Goal: Task Accomplishment & Management: Use online tool/utility

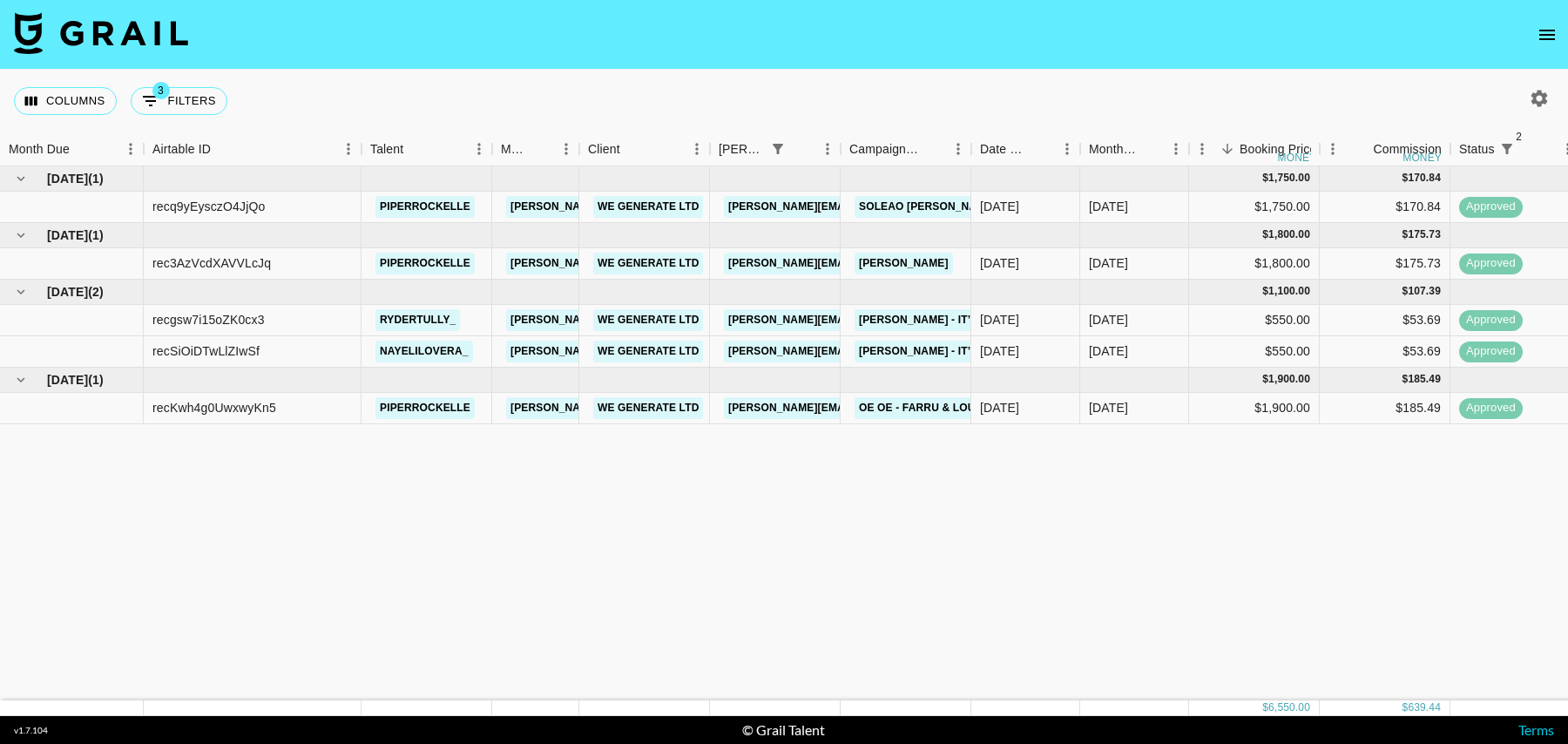
click at [196, 85] on div "Columns 3 Filters + Booking" at bounding box center [124, 102] width 221 height 63
click at [204, 107] on button "3 Filters" at bounding box center [179, 101] width 96 height 28
select select "status"
select select "isNotAnyOf"
select select "status"
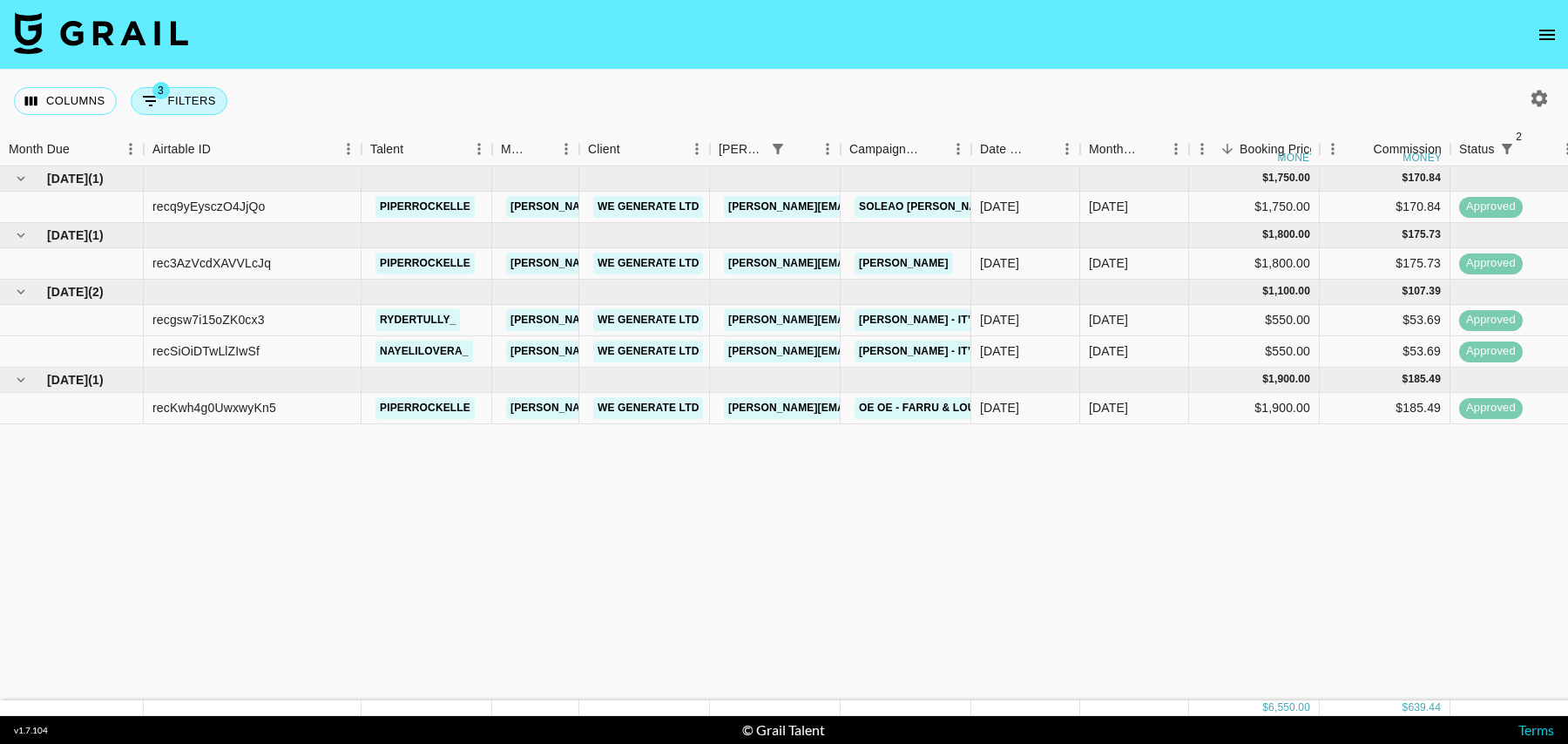
select select "isNotAnyOf"
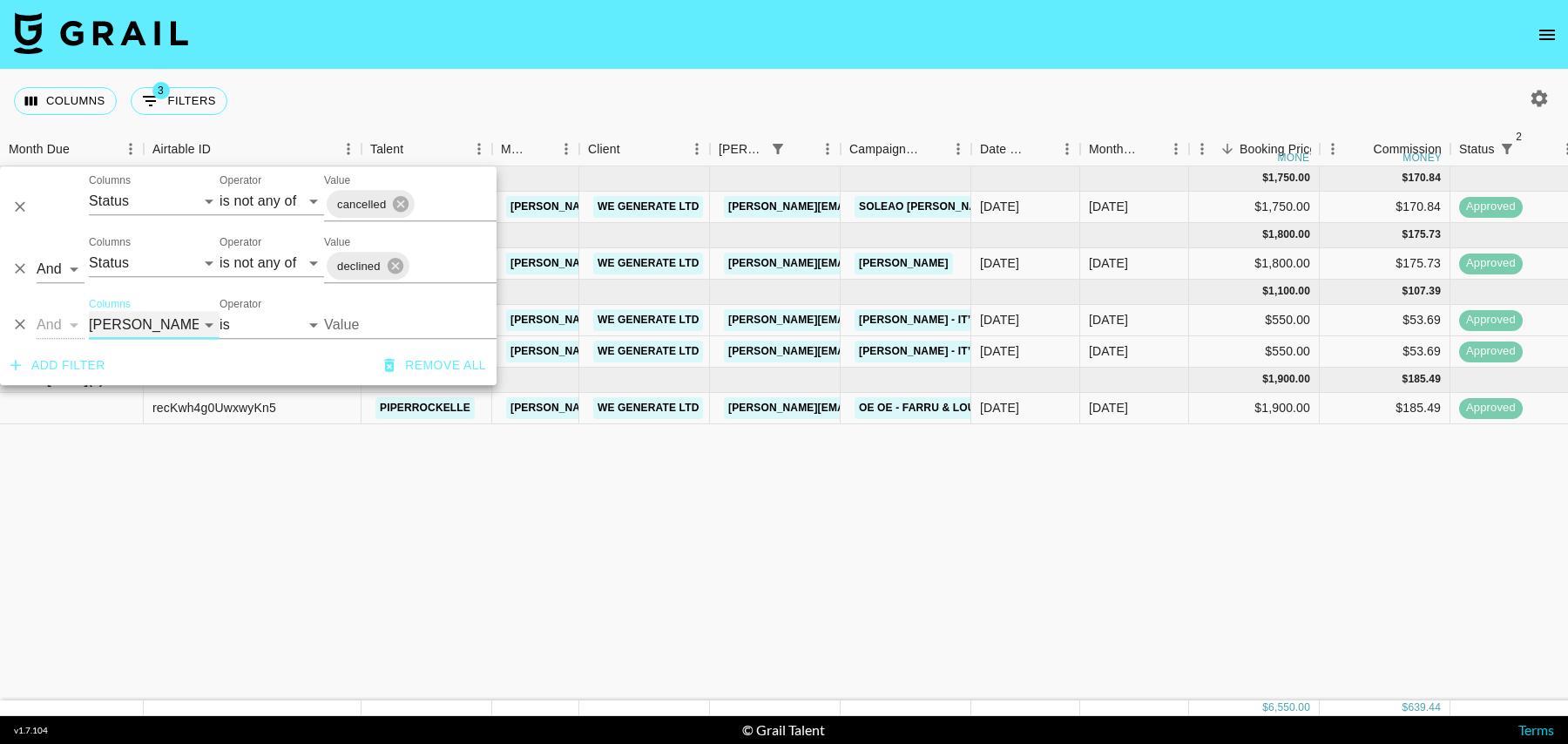
click at [152, 334] on select "Grail Platform ID Airtable ID Talent Manager Client [PERSON_NAME] Campaign (Typ…" at bounding box center [153, 325] width 131 height 28
select select "talentName"
click at [89, 311] on select "Grail Platform ID Airtable ID Talent Manager Client [PERSON_NAME] Campaign (Typ…" at bounding box center [153, 325] width 131 height 28
select select "contains"
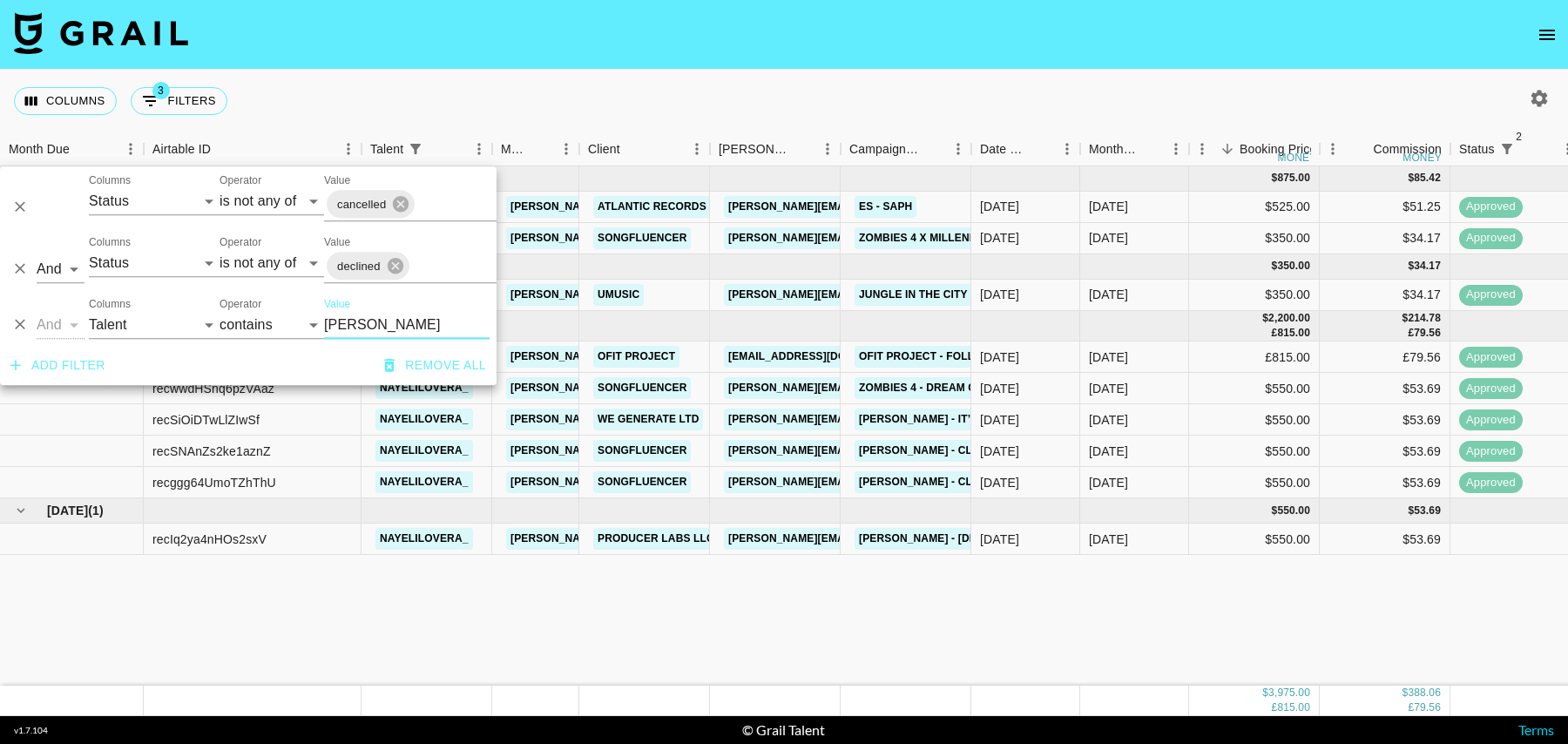
type input "[PERSON_NAME]"
click at [1182, 539] on div "[DATE]" at bounding box center [1135, 539] width 109 height 32
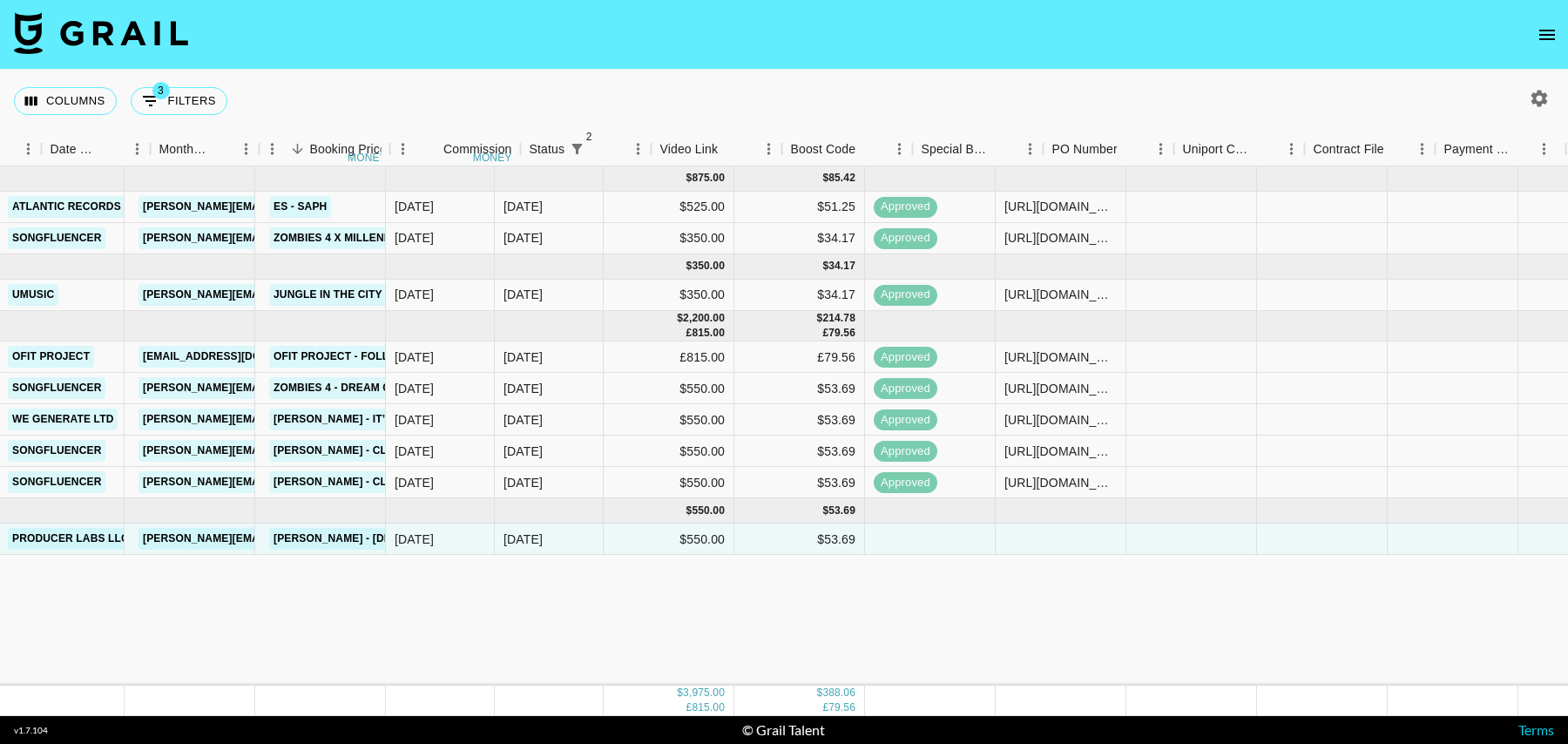
scroll to position [0, 1259]
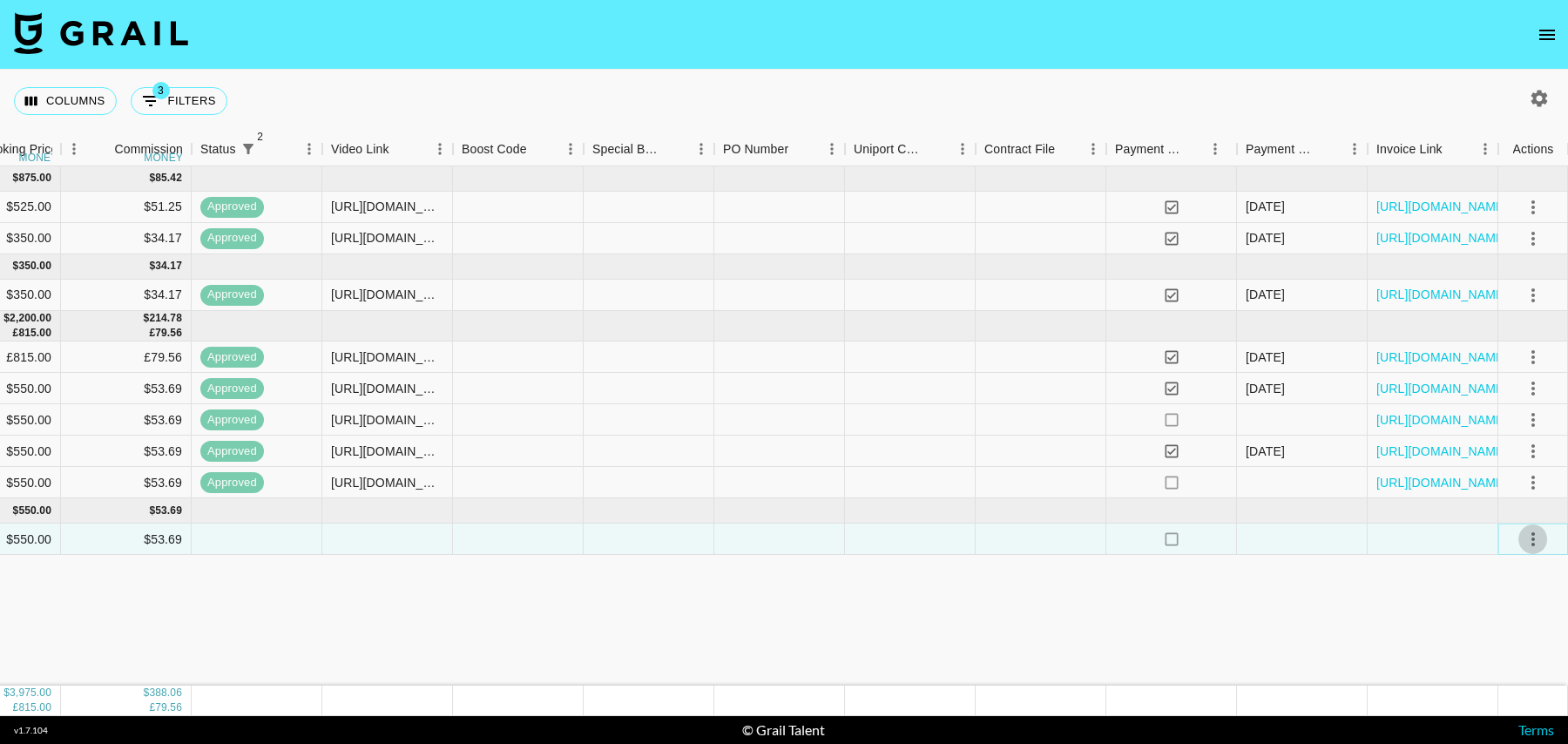
click at [1543, 541] on icon "select merge strategy" at bounding box center [1534, 539] width 21 height 21
click at [1485, 572] on li "Confirm" at bounding box center [1511, 575] width 113 height 32
click at [194, 98] on button "3 Filters" at bounding box center [179, 101] width 96 height 28
select select "status"
select select "isNotAnyOf"
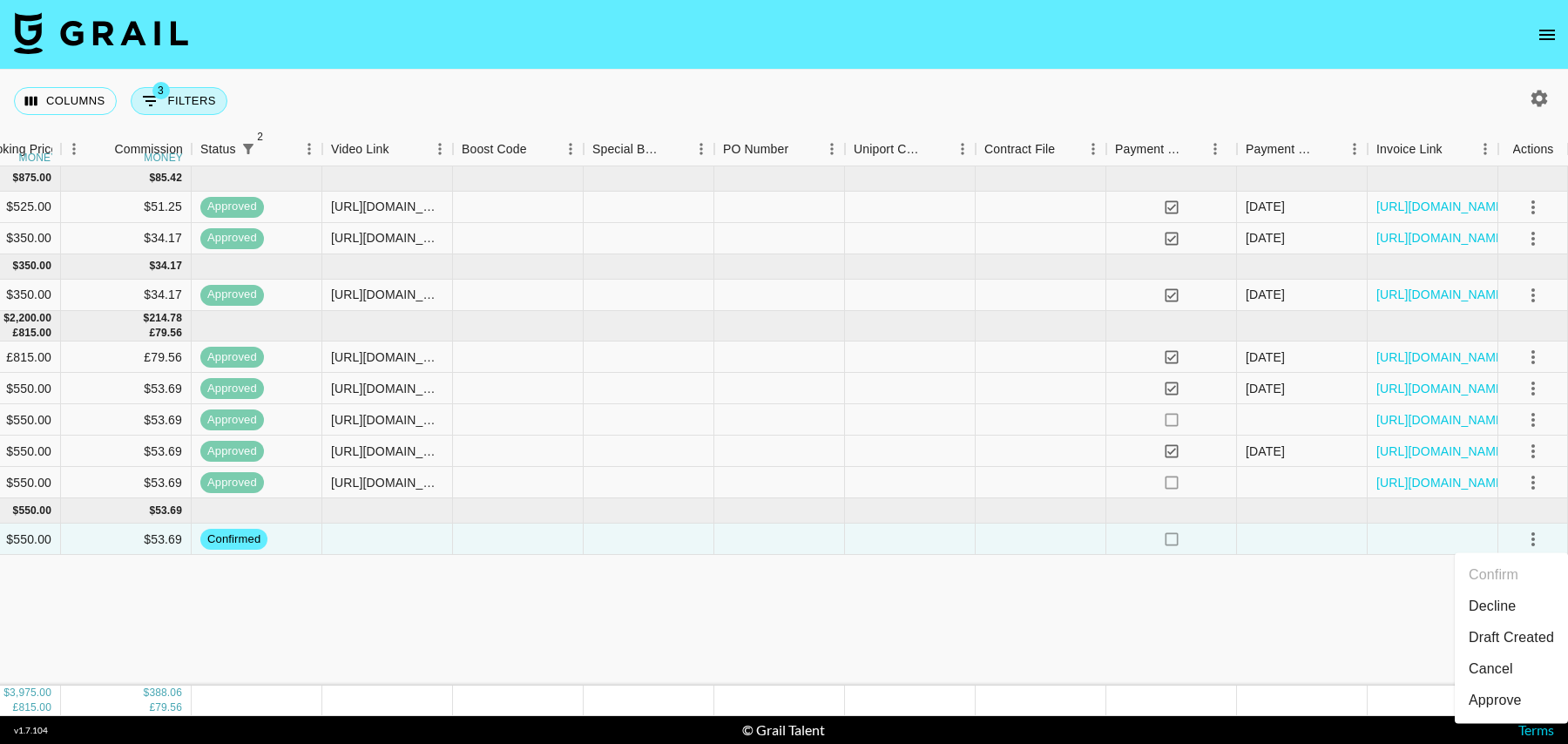
select select "status"
select select "isNotAnyOf"
select select "talentName"
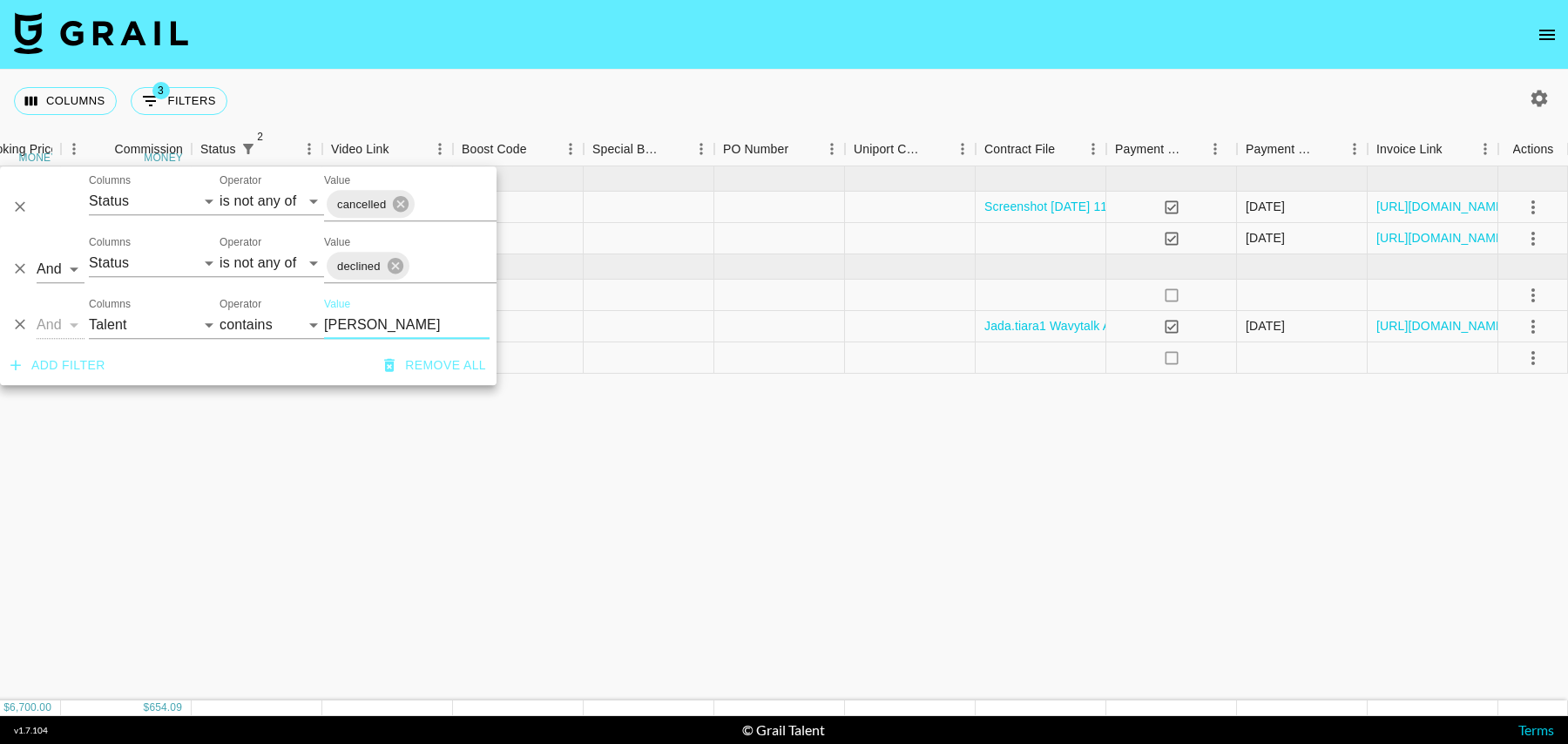
type input "[PERSON_NAME]"
click at [761, 318] on div at bounding box center [779, 327] width 131 height 32
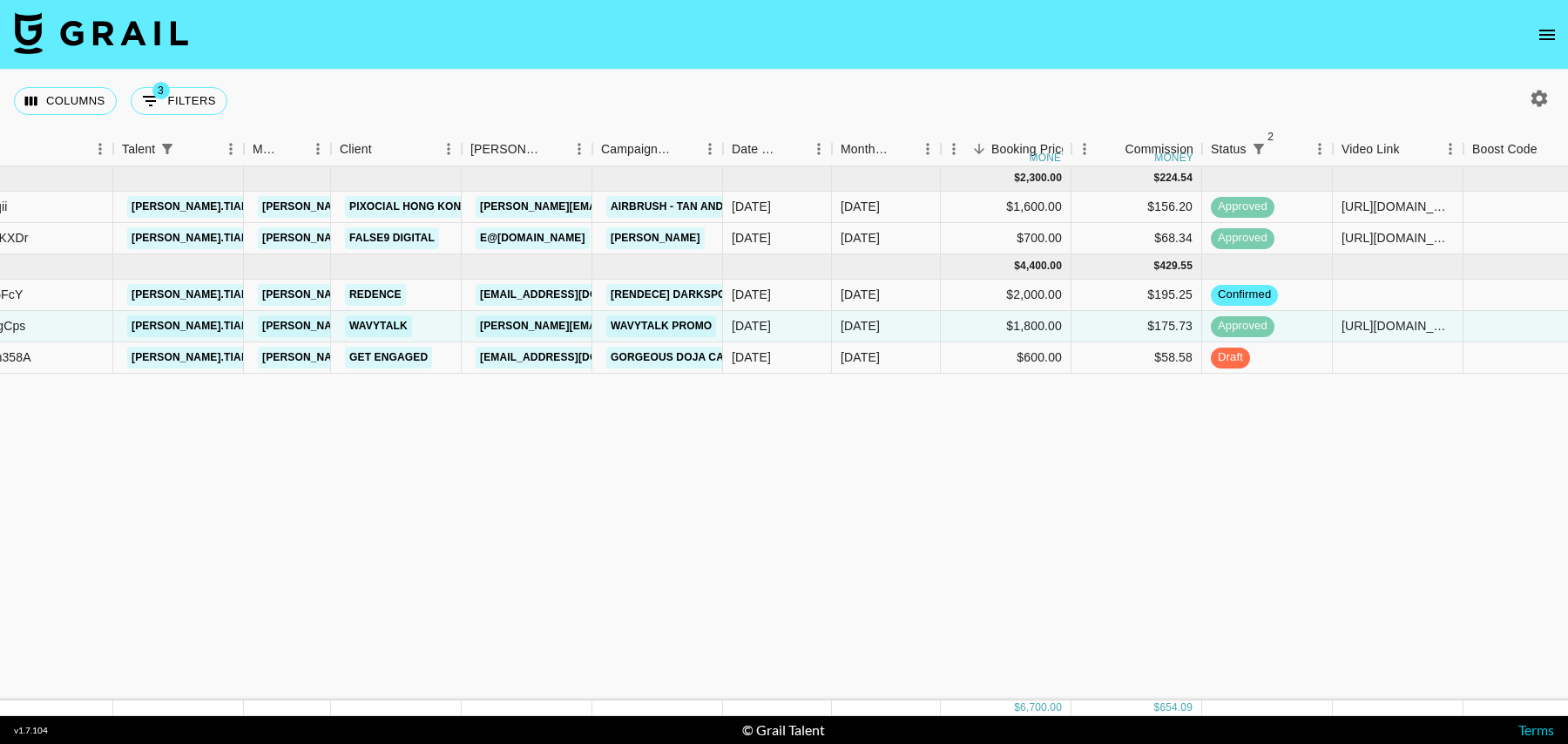
scroll to position [0, 0]
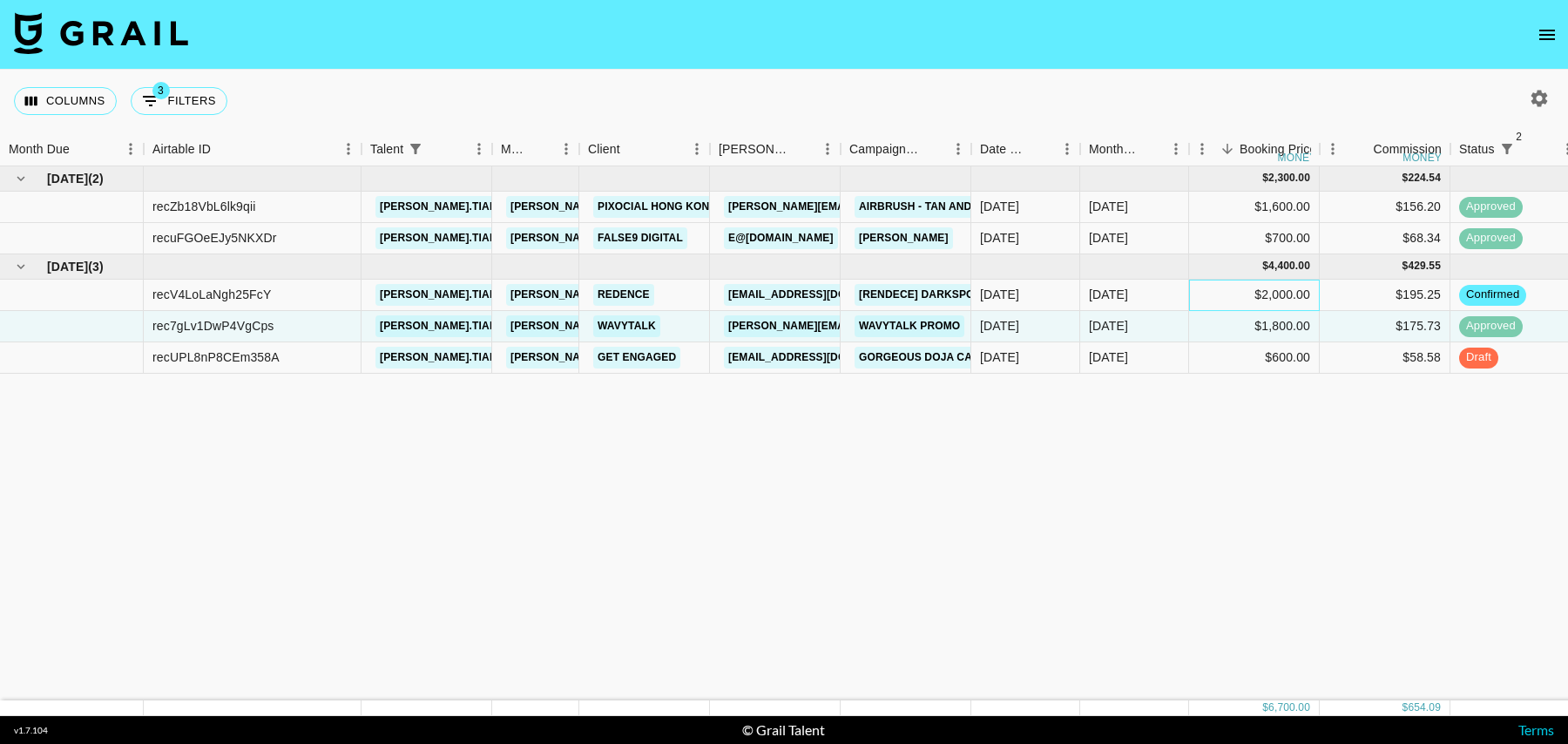
click at [1208, 294] on div "$2,000.00" at bounding box center [1254, 295] width 131 height 32
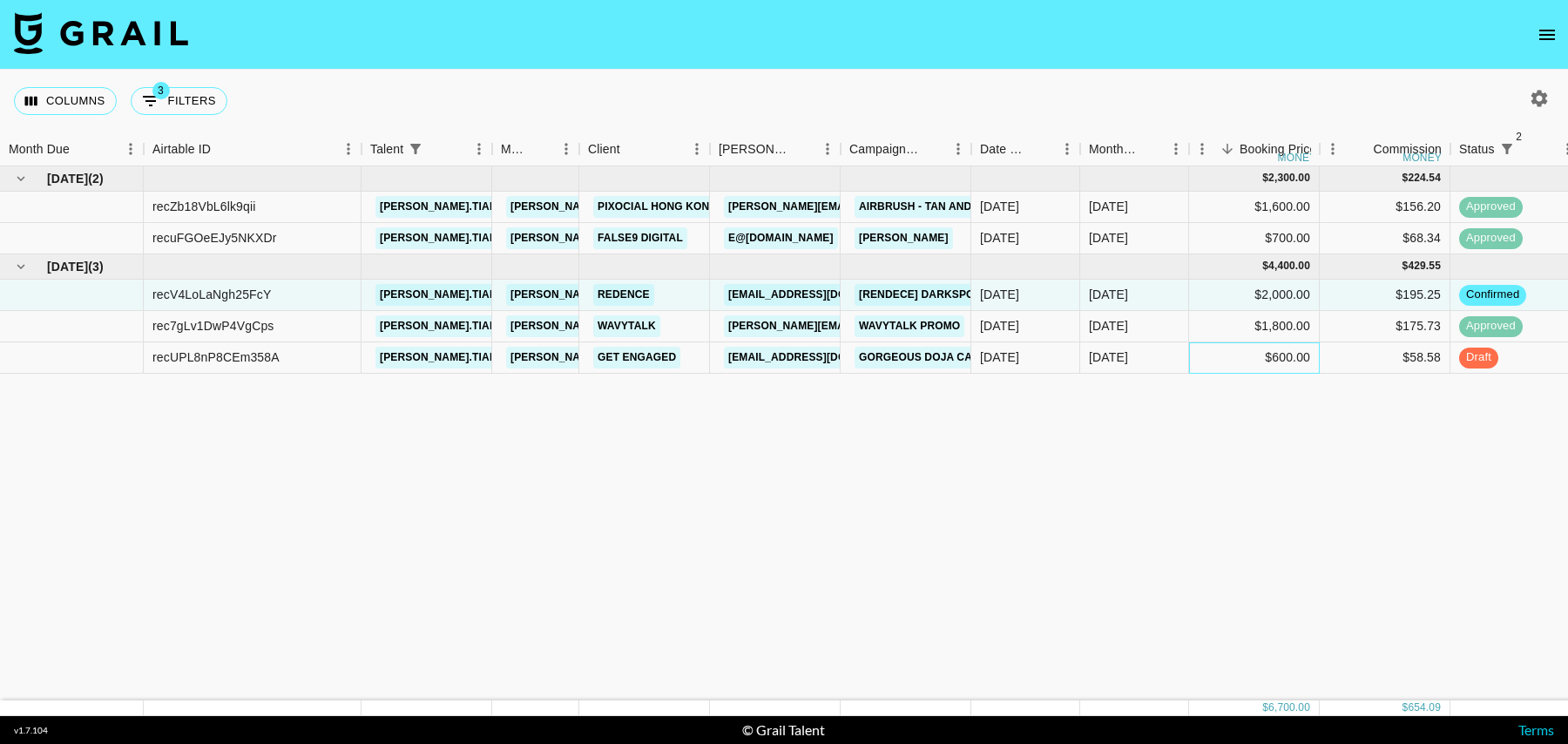
click at [1218, 359] on div "$600.00" at bounding box center [1254, 358] width 131 height 32
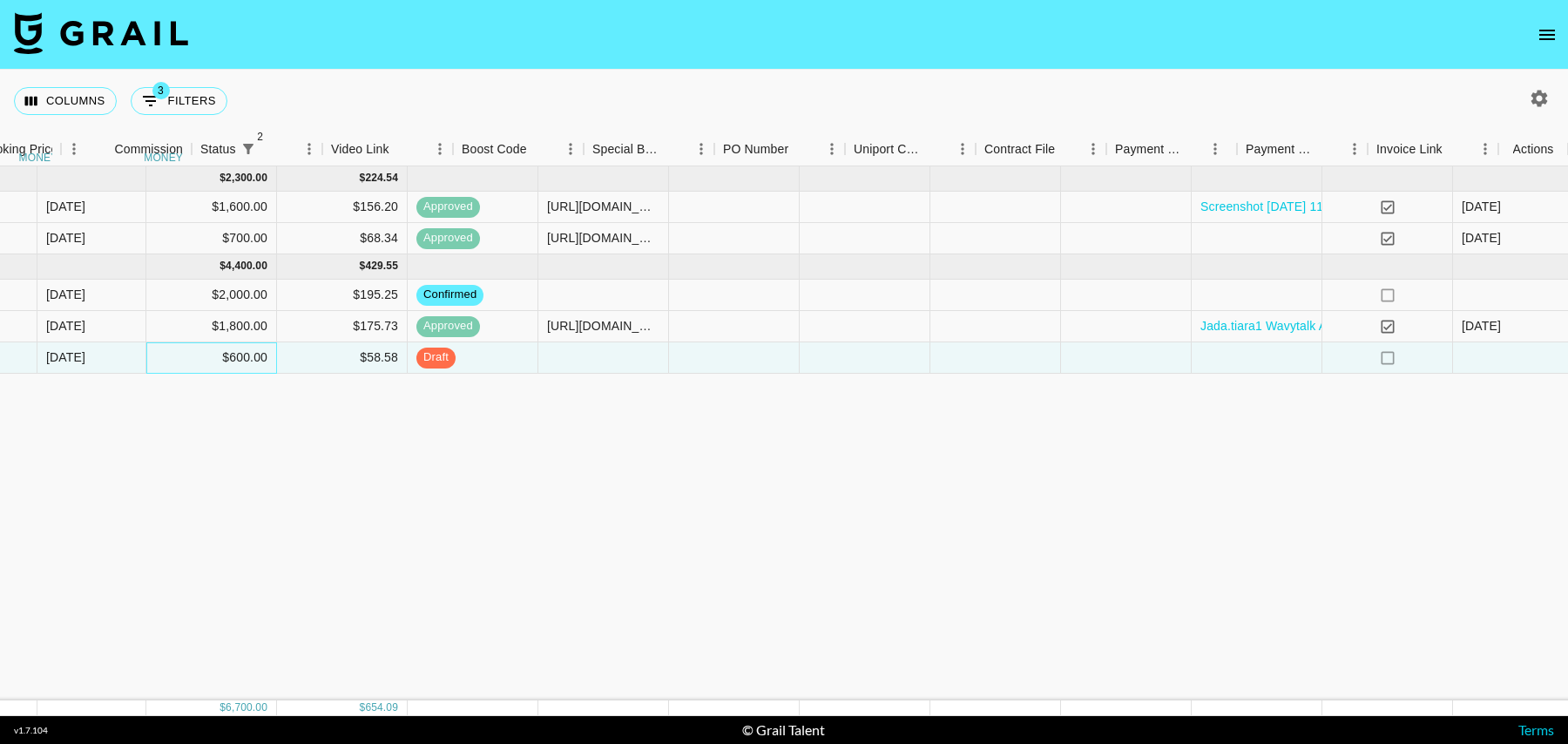
scroll to position [0, 1259]
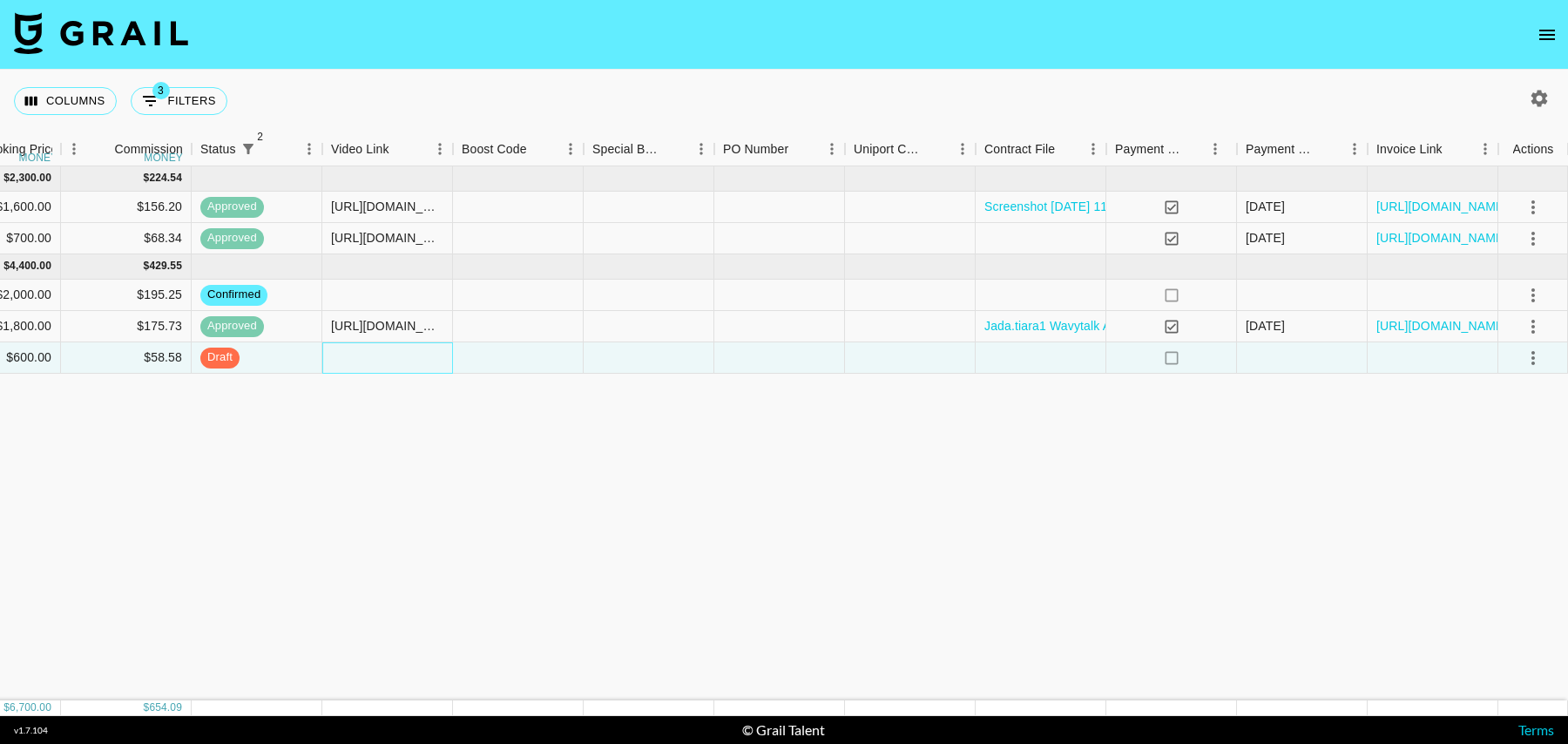
click at [353, 360] on div at bounding box center [387, 358] width 131 height 32
type input "[URL][DOMAIN_NAME][DOMAIN_NAME]"
click at [1535, 360] on icon "select merge strategy" at bounding box center [1534, 358] width 21 height 21
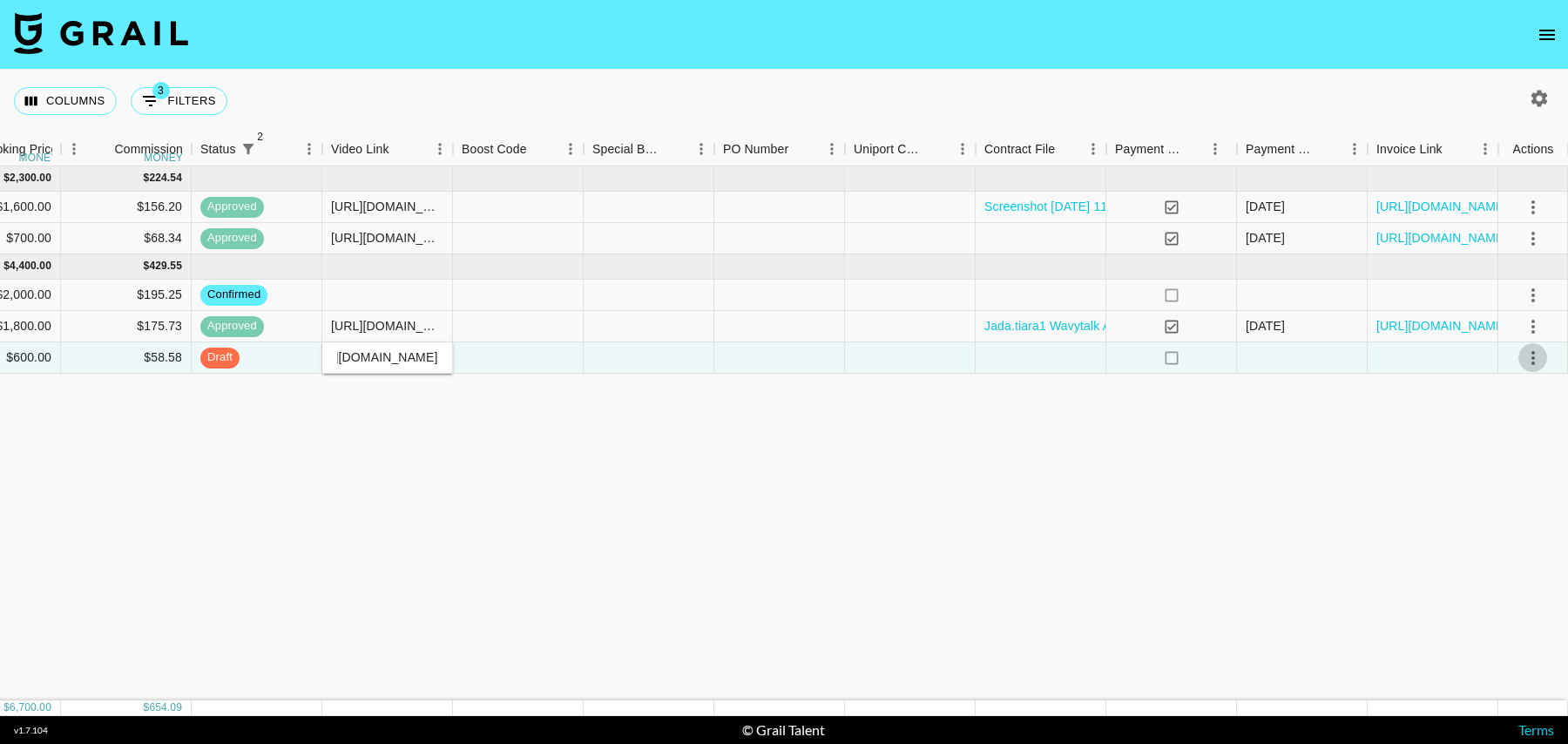
scroll to position [0, 0]
click at [1514, 512] on div "Approve" at bounding box center [1495, 521] width 53 height 21
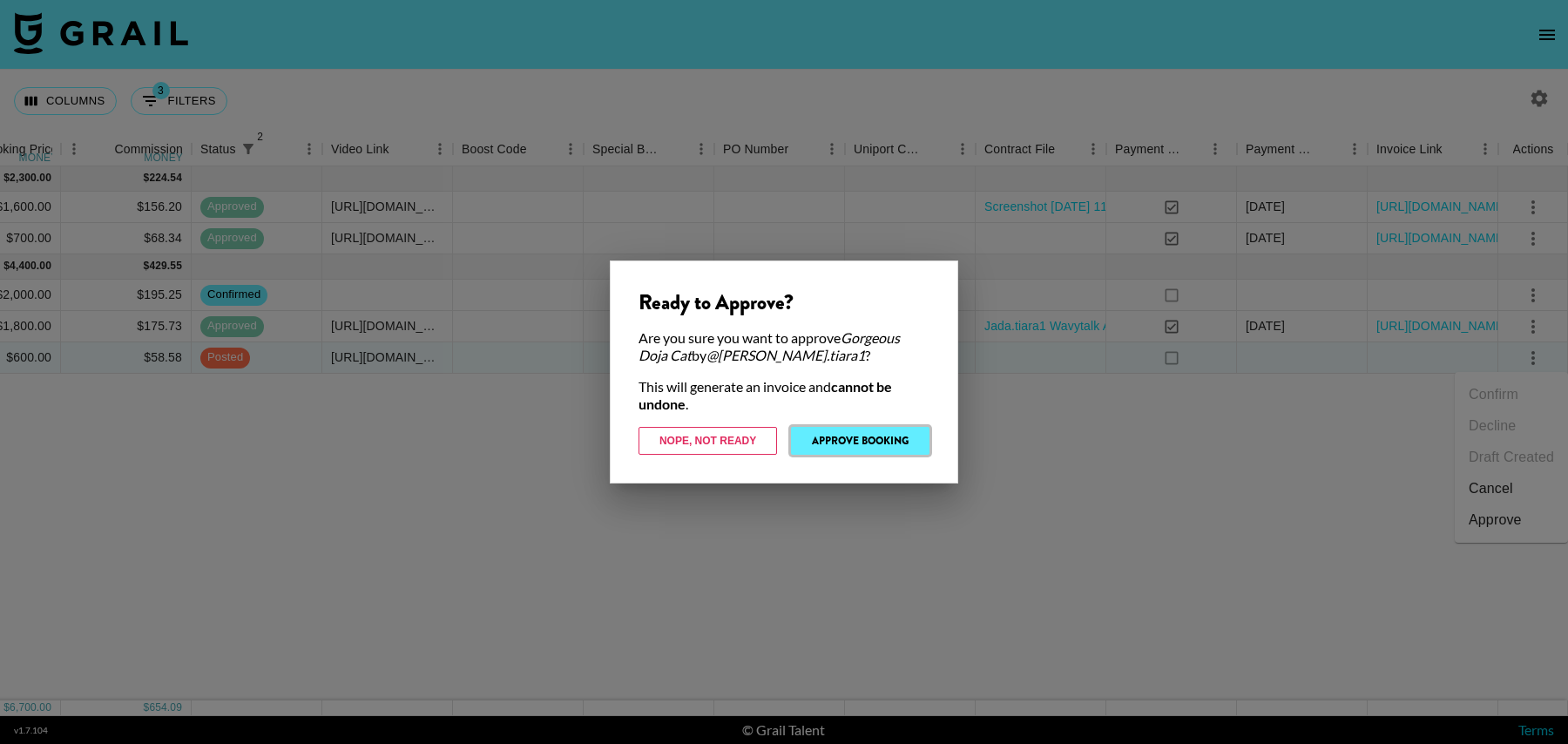
click at [852, 443] on button "Approve Booking" at bounding box center [861, 441] width 138 height 28
